Goal: Information Seeking & Learning: Find specific fact

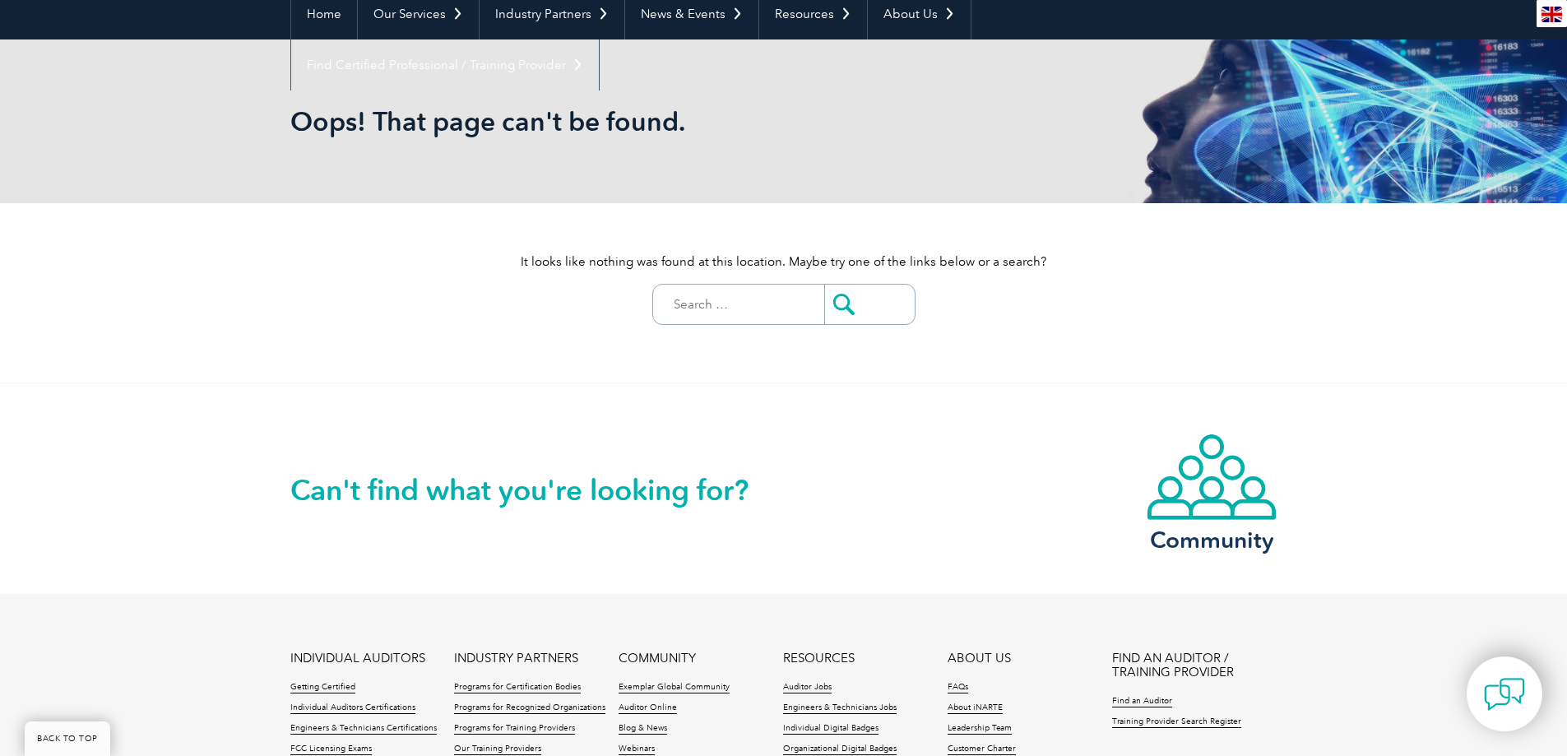
scroll to position [165, 0]
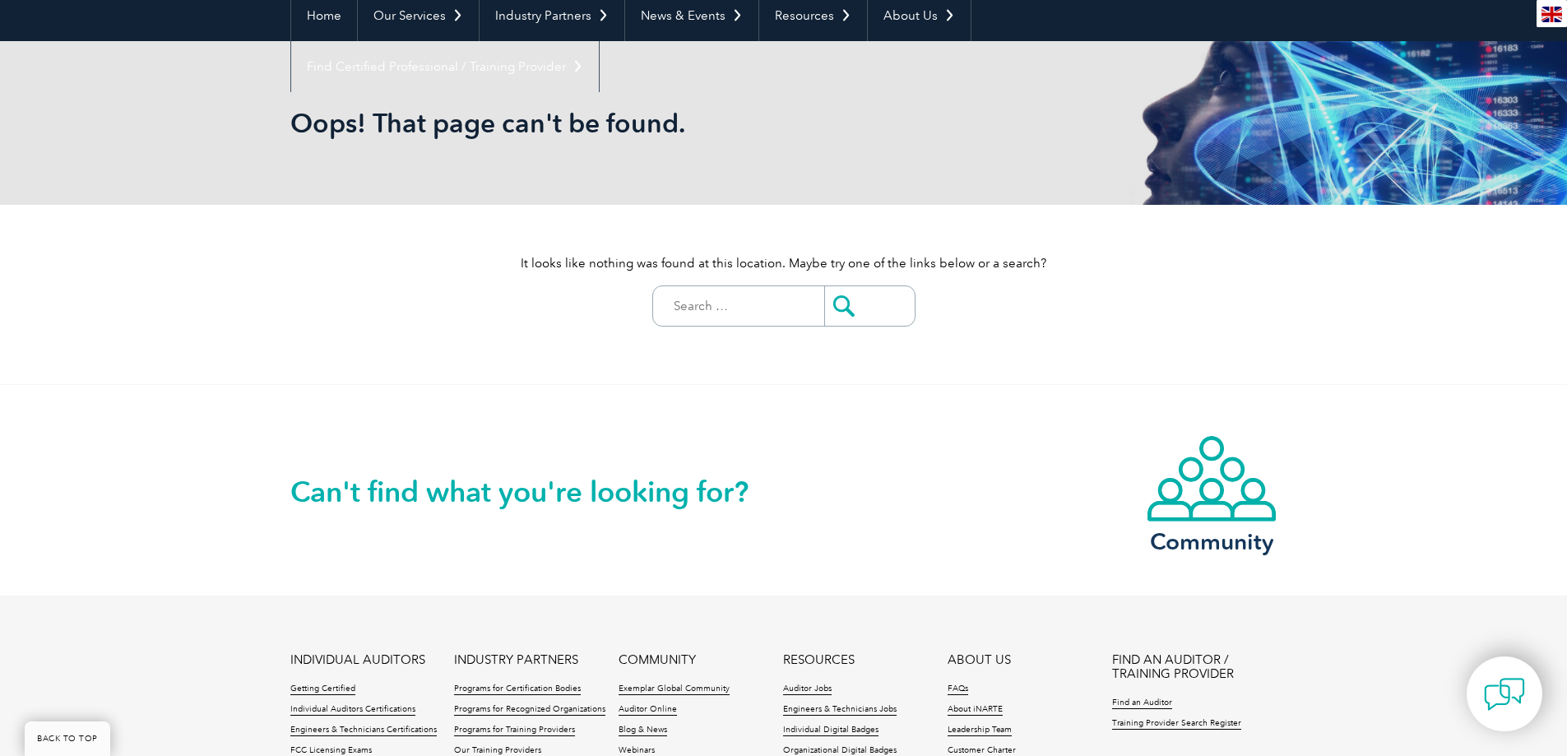
click at [727, 328] on div "It looks like nothing was found at this location. Maybe try one of the links be…" at bounding box center [783, 294] width 987 height 179
click at [728, 308] on input "Search for:" at bounding box center [742, 305] width 163 height 39
type input "salt"
click at [824, 286] on input "submit" at bounding box center [869, 305] width 90 height 39
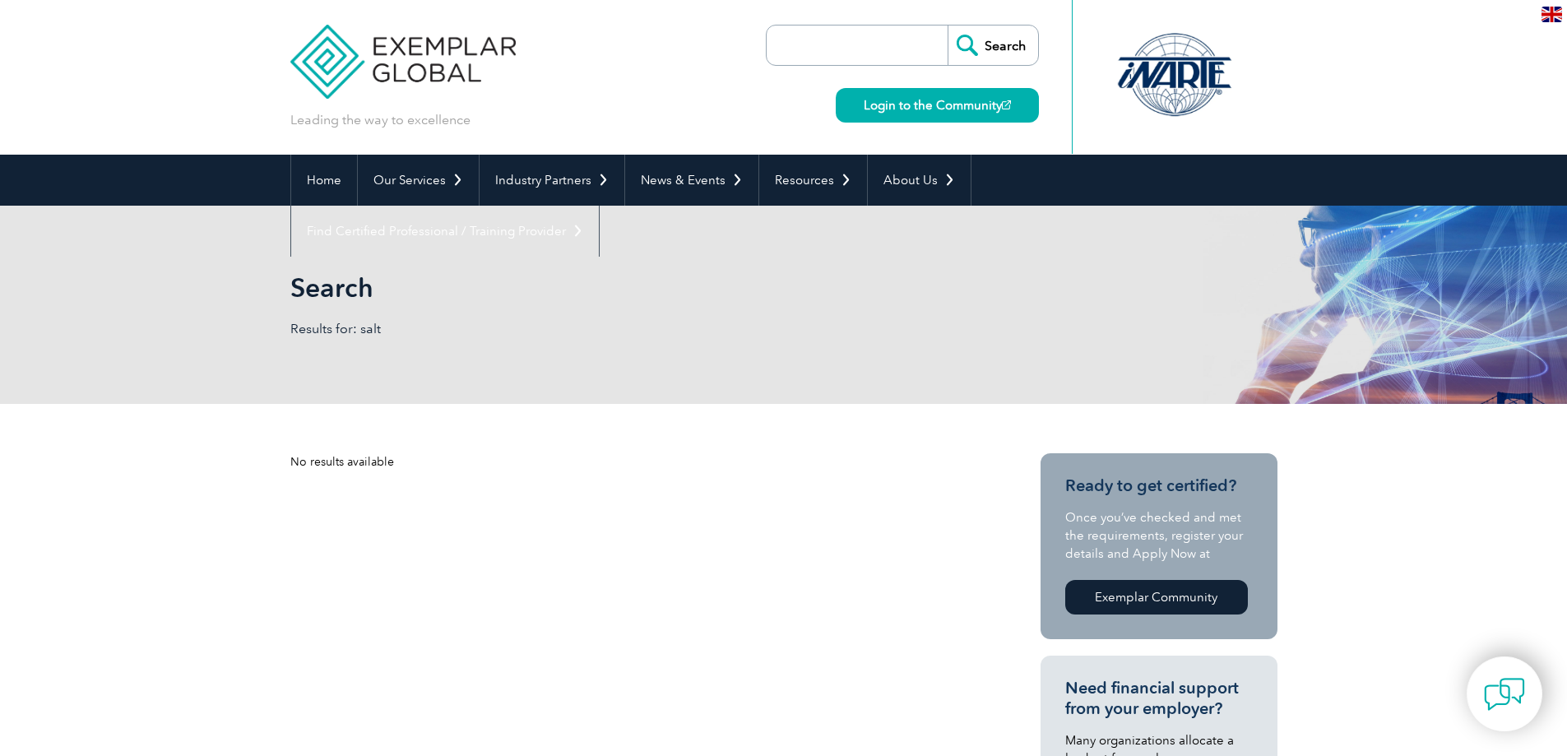
click at [635, 327] on p "Results for: salt" at bounding box center [537, 329] width 494 height 18
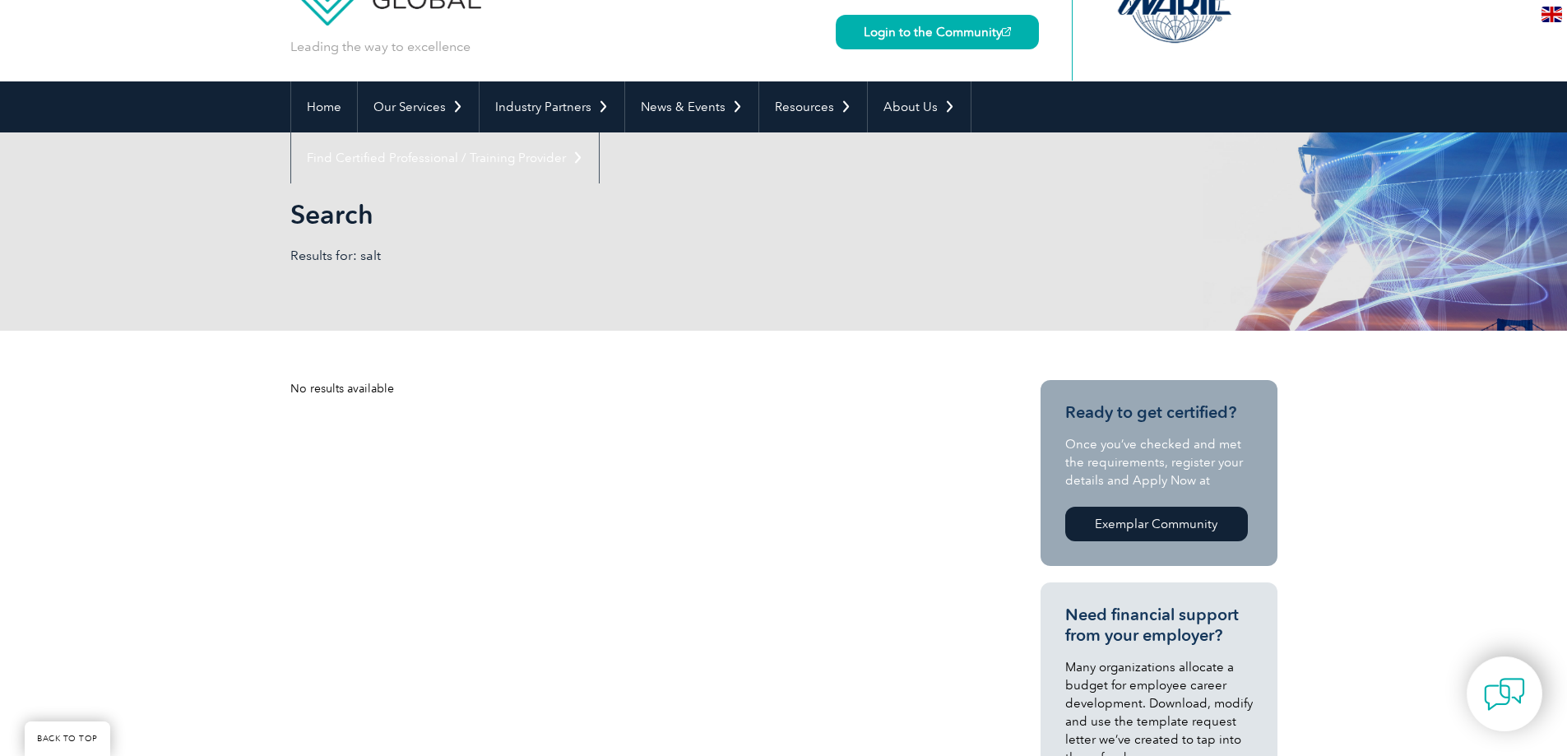
scroll to position [247, 0]
